Goal: Task Accomplishment & Management: Use online tool/utility

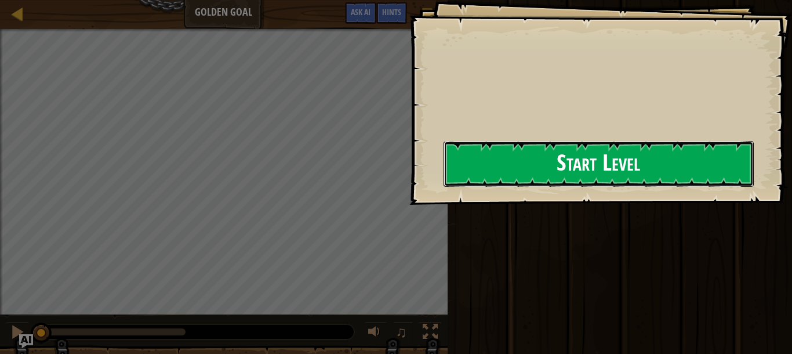
click at [690, 154] on button "Start Level" at bounding box center [598, 164] width 310 height 46
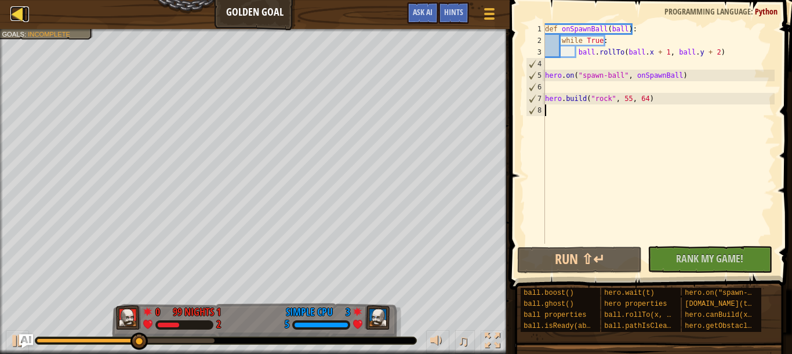
click at [18, 8] on div at bounding box center [17, 13] width 14 height 14
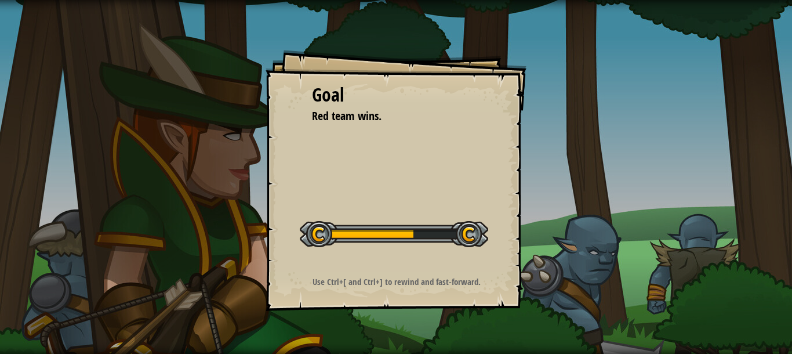
click at [564, 257] on div "Goal Red team wins. Start Level Error loading from server. Try refreshing the p…" at bounding box center [396, 177] width 792 height 354
click at [537, 277] on div "Goal Red team wins. Start Level Error loading from server. Try refreshing the p…" at bounding box center [396, 177] width 792 height 354
click at [791, 345] on div "Goal Red team wins. Start Level Error loading from server. Try refreshing the p…" at bounding box center [396, 177] width 792 height 354
click at [740, 324] on div "Goal Red team wins. Start Level Error loading from server. Try refreshing the p…" at bounding box center [396, 177] width 792 height 354
click at [655, 226] on div "Goal Red team wins. Start Level Error loading from server. Try refreshing the p…" at bounding box center [396, 177] width 792 height 354
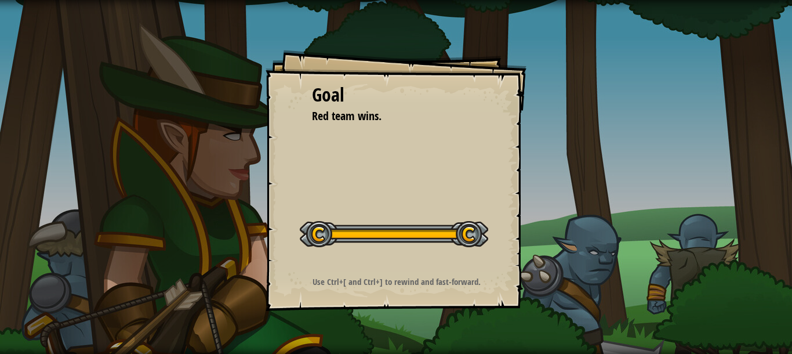
click at [602, 191] on div "Goal Red team wins. Start Level Error loading from server. Try refreshing the p…" at bounding box center [396, 177] width 792 height 354
click at [635, 289] on div "Goal Red team wins. Start Level Error loading from server. Try refreshing the p…" at bounding box center [396, 177] width 792 height 354
click at [650, 308] on div "Goal Red team wins. Start Level Error loading from server. Try refreshing the p…" at bounding box center [396, 177] width 792 height 354
click at [673, 349] on div "Goal Red team wins. Start Level Error loading from server. Try refreshing the p…" at bounding box center [396, 177] width 792 height 354
click at [672, 334] on div "Goal Red team wins. Start Level Error loading from server. Try refreshing the p…" at bounding box center [396, 177] width 792 height 354
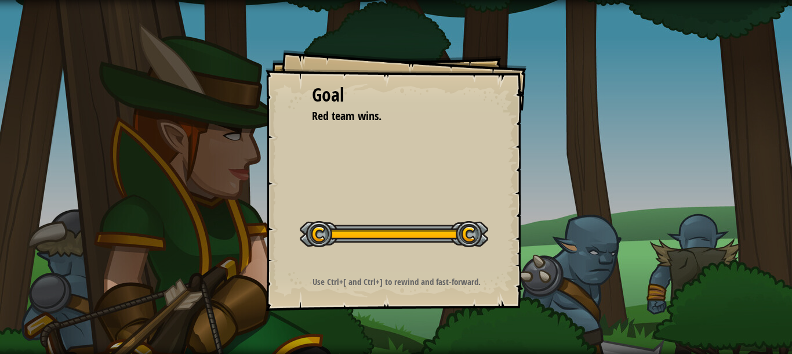
click at [672, 334] on div "Goal Red team wins. Start Level Error loading from server. Try refreshing the p…" at bounding box center [396, 177] width 792 height 354
click at [672, 334] on div "Running No New Code to Rank Rank My Game! Submitting... Submitted for Ranking F…" at bounding box center [618, 174] width 348 height 348
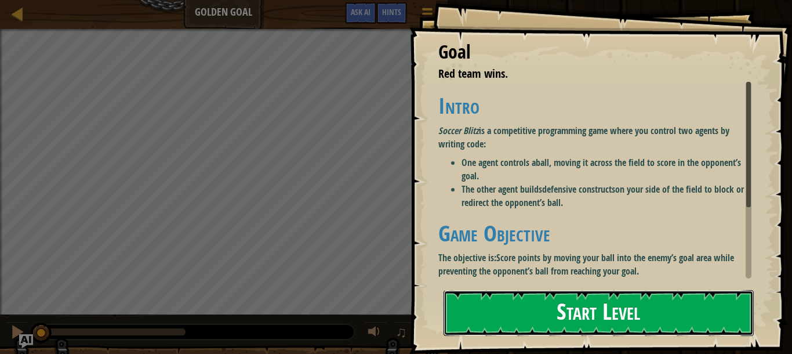
click at [506, 312] on button "Start Level" at bounding box center [598, 313] width 310 height 46
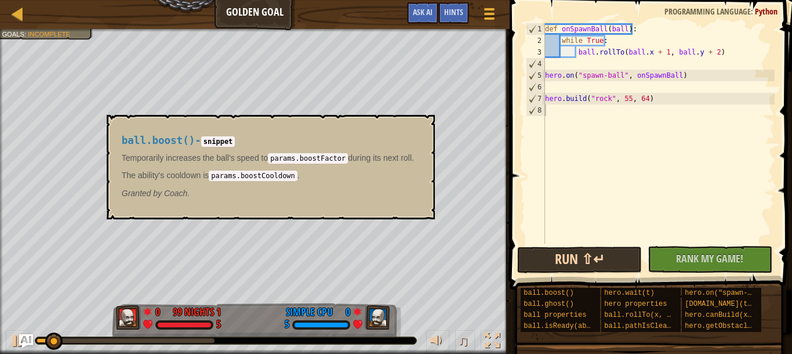
click at [574, 247] on div "Run ⇧↵ No New Code to Rank Rank My Game! Submitting... Submitted for Ranking Fa…" at bounding box center [647, 259] width 261 height 27
click at [574, 247] on button "Run ⇧↵" at bounding box center [579, 259] width 125 height 27
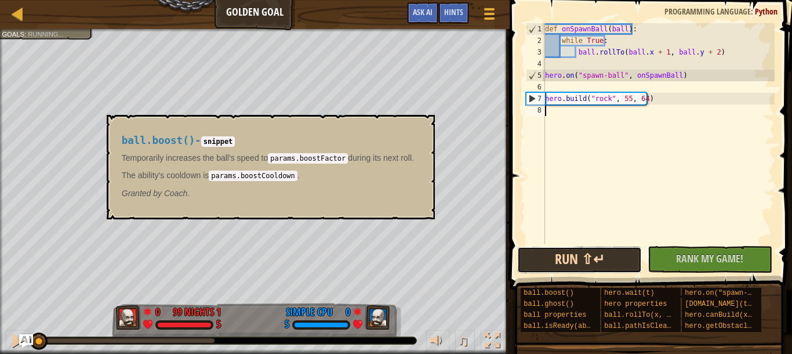
click at [571, 252] on button "Run ⇧↵" at bounding box center [579, 259] width 125 height 27
click at [571, 251] on button "Run ⇧↵" at bounding box center [579, 259] width 125 height 27
click at [575, 252] on button "Run ⇧↵" at bounding box center [579, 259] width 125 height 27
click at [575, 250] on button "Run ⇧↵" at bounding box center [579, 259] width 125 height 27
click at [574, 249] on button "Run ⇧↵" at bounding box center [579, 259] width 125 height 27
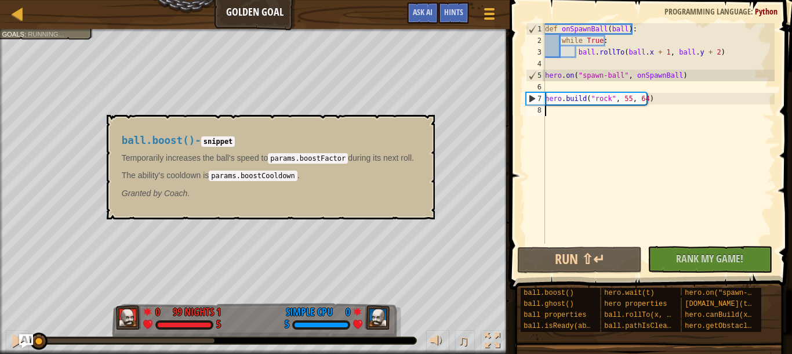
click at [574, 245] on span at bounding box center [652, 127] width 292 height 323
click at [574, 242] on div "def onSpawnBall ( ball ) : while True : ball . rollTo ( ball . x + 1 , ball . y…" at bounding box center [658, 144] width 232 height 243
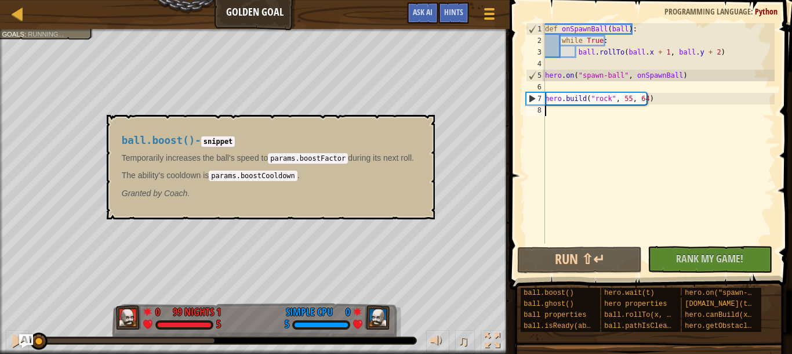
click at [571, 241] on div "def onSpawnBall ( ball ) : while True : ball . rollTo ( ball . x + 1 , ball . y…" at bounding box center [658, 144] width 232 height 243
click at [563, 257] on button "Running" at bounding box center [579, 259] width 125 height 27
click at [0, 342] on div "♫" at bounding box center [254, 337] width 509 height 35
